Goal: Task Accomplishment & Management: Use online tool/utility

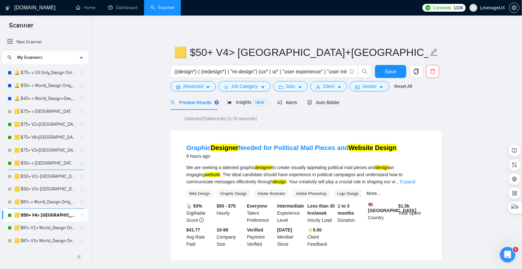
scroll to position [61, 0]
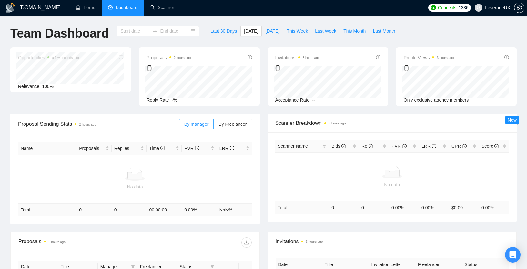
type input "2025-09-22"
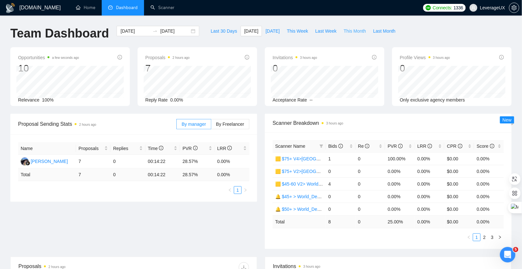
drag, startPoint x: 352, startPoint y: 29, endPoint x: 345, endPoint y: 46, distance: 18.1
click at [352, 29] on span "This Month" at bounding box center [354, 30] width 22 height 7
type input "2025-09-01"
type input "2025-09-30"
click at [229, 123] on span "By Freelancer" at bounding box center [230, 123] width 28 height 5
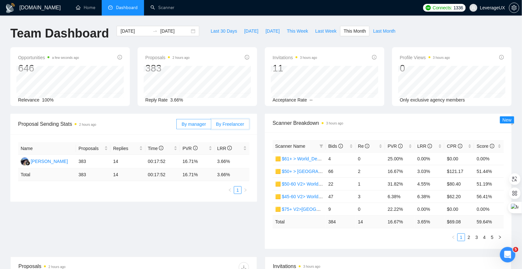
click at [211, 126] on input "By Freelancer" at bounding box center [211, 126] width 0 height 0
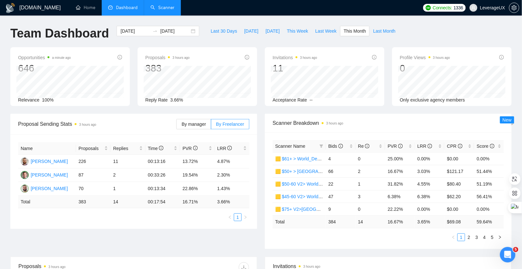
click at [167, 9] on link "Scanner" at bounding box center [162, 7] width 24 height 5
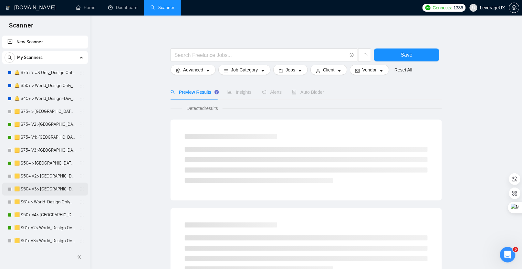
click at [38, 187] on link "🟨 $50+ V3> [GEOGRAPHIC_DATA]+[GEOGRAPHIC_DATA] Only_Tony-UX/UI_General" at bounding box center [44, 188] width 61 height 13
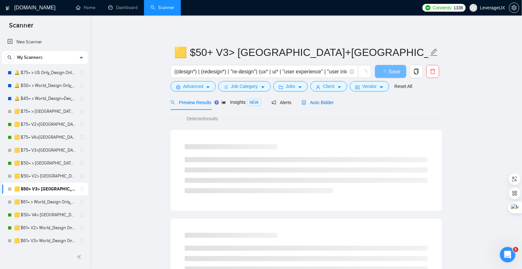
click at [330, 100] on span "Auto Bidder" at bounding box center [317, 102] width 32 height 5
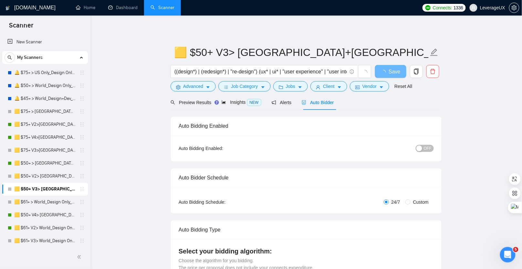
radio input "false"
radio input "true"
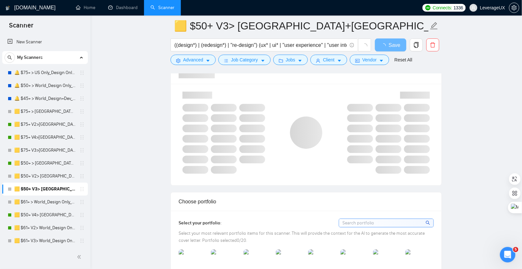
scroll to position [758, 0]
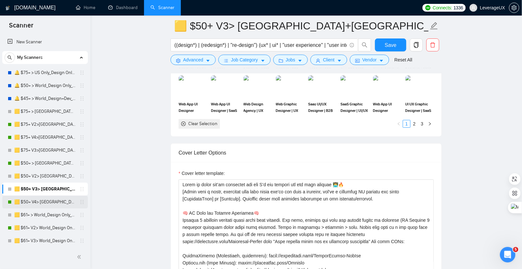
click at [29, 201] on link "🟨 $50+ V4> [GEOGRAPHIC_DATA]+[GEOGRAPHIC_DATA] Only_Tony-UX/UI_General" at bounding box center [44, 201] width 61 height 13
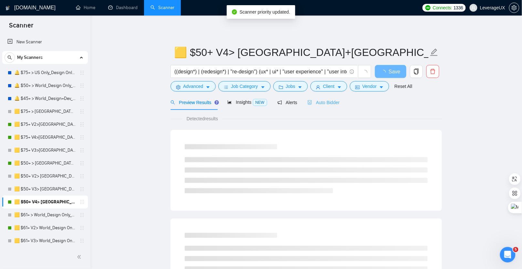
click at [327, 106] on div "Auto Bidder" at bounding box center [323, 102] width 32 height 15
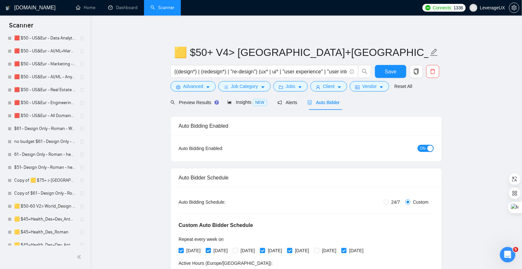
scroll to position [518, 0]
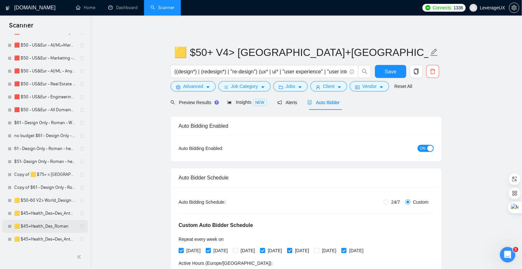
click at [45, 225] on link "🟨 $45+Health_Des_Roman" at bounding box center [44, 225] width 61 height 13
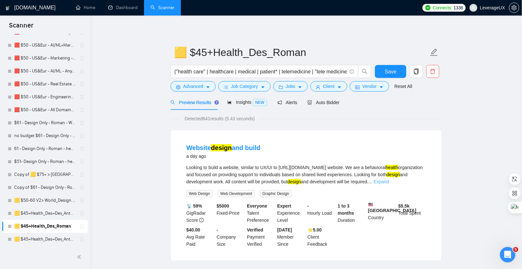
drag, startPoint x: 409, startPoint y: 181, endPoint x: 413, endPoint y: 182, distance: 4.9
click at [409, 181] on div "Looking to build a website, similar to UX/UI to https://www.get-carrot.com webs…" at bounding box center [306, 174] width 240 height 21
click at [389, 180] on link "Expand" at bounding box center [380, 181] width 15 height 5
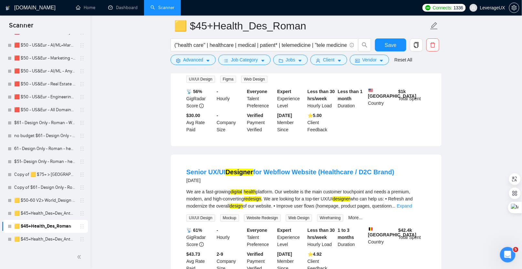
scroll to position [487, 0]
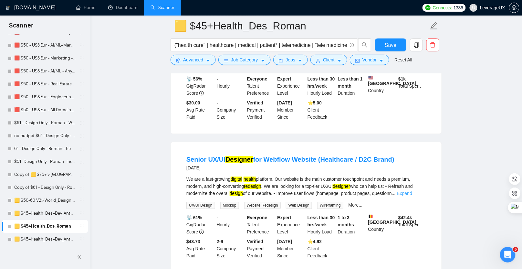
click at [412, 196] on link "Expand" at bounding box center [404, 192] width 15 height 5
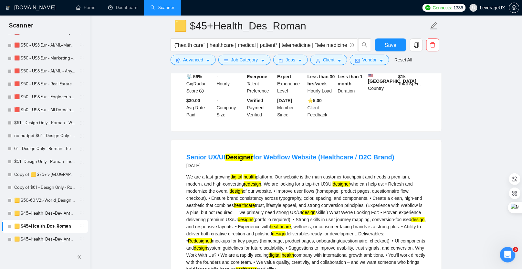
scroll to position [821, 0]
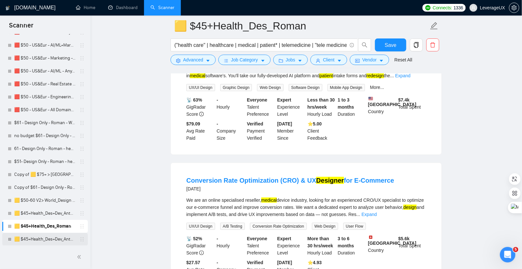
click at [59, 235] on link "🟨 $45+Health_Des+Dev_Antony" at bounding box center [44, 238] width 61 height 13
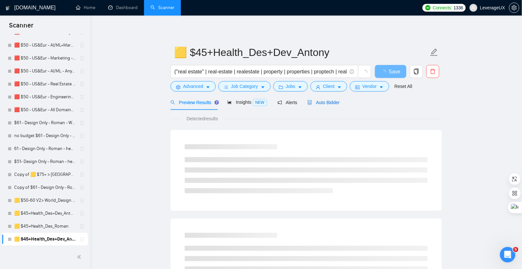
click at [325, 105] on span "Auto Bidder" at bounding box center [323, 102] width 32 height 5
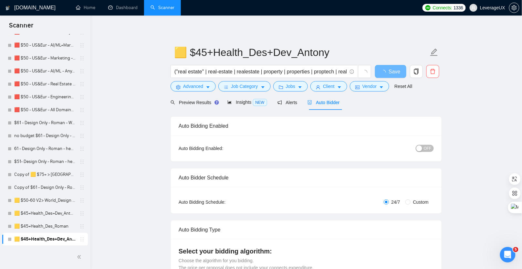
radio input "false"
radio input "true"
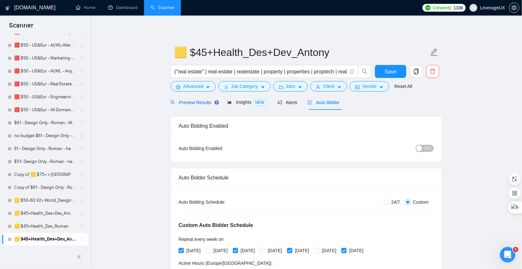
click at [176, 103] on span "Preview Results" at bounding box center [193, 102] width 46 height 5
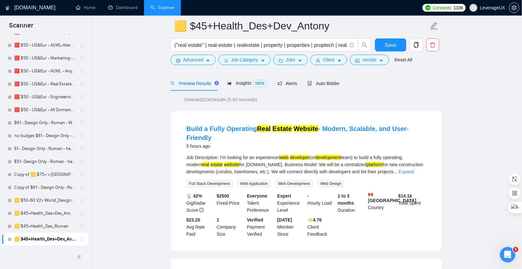
scroll to position [31, 0]
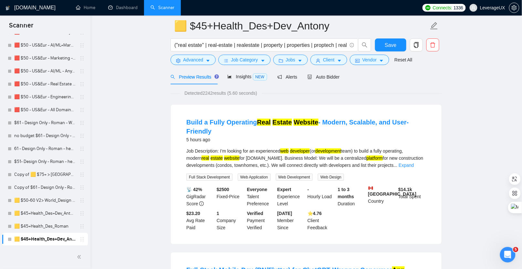
click at [242, 139] on div "5 hours ago" at bounding box center [306, 140] width 240 height 8
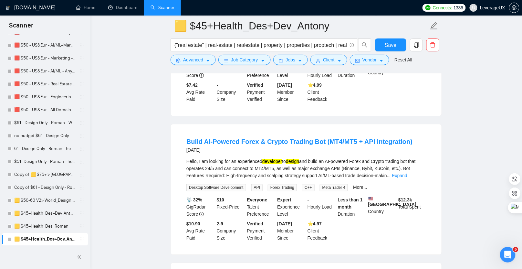
scroll to position [601, 0]
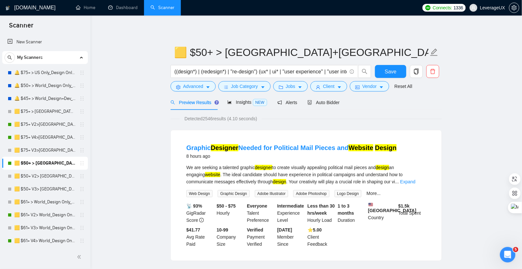
scroll to position [221, 0]
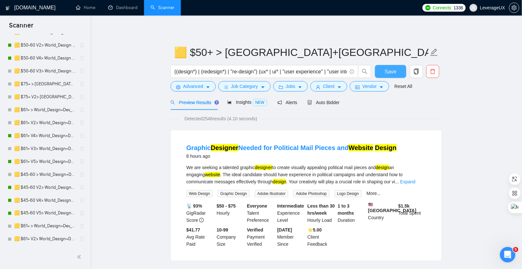
click at [386, 70] on span "Save" at bounding box center [390, 71] width 12 height 8
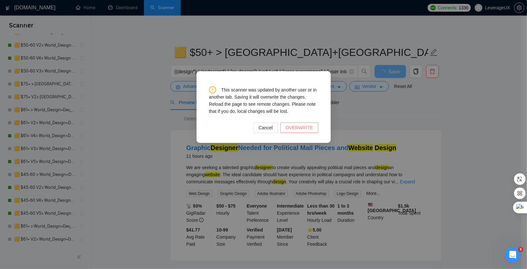
click at [298, 125] on span "OVERWRITE" at bounding box center [299, 127] width 27 height 7
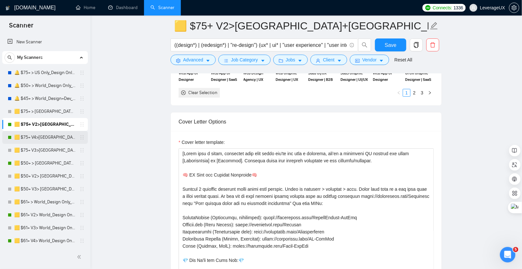
click at [58, 138] on link "🟨 $75+ V4>[GEOGRAPHIC_DATA]+[GEOGRAPHIC_DATA] Only_Tony-UX/UI_General" at bounding box center [44, 137] width 61 height 13
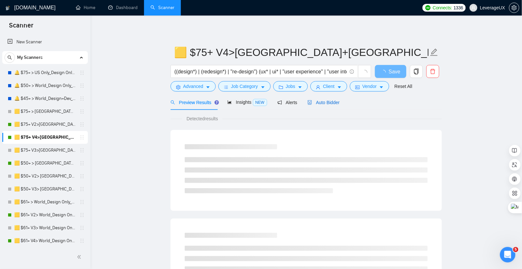
click at [338, 105] on div "Auto Bidder" at bounding box center [323, 102] width 32 height 7
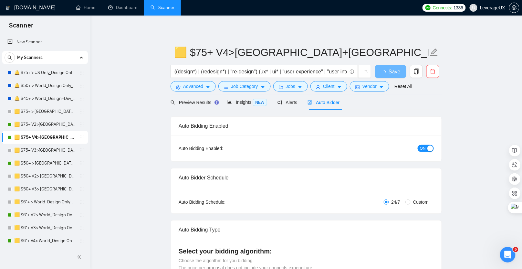
radio input "false"
radio input "true"
